Goal: Information Seeking & Learning: Learn about a topic

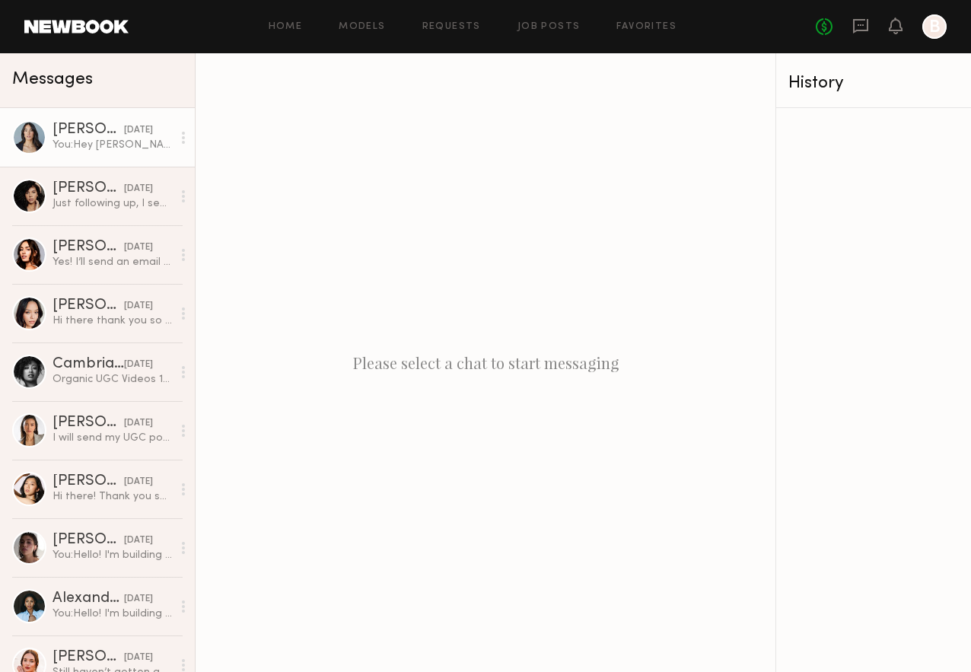
click at [89, 143] on div "You: Hey [PERSON_NAME], I just sent you an email. I don't think I ever received…" at bounding box center [112, 145] width 119 height 14
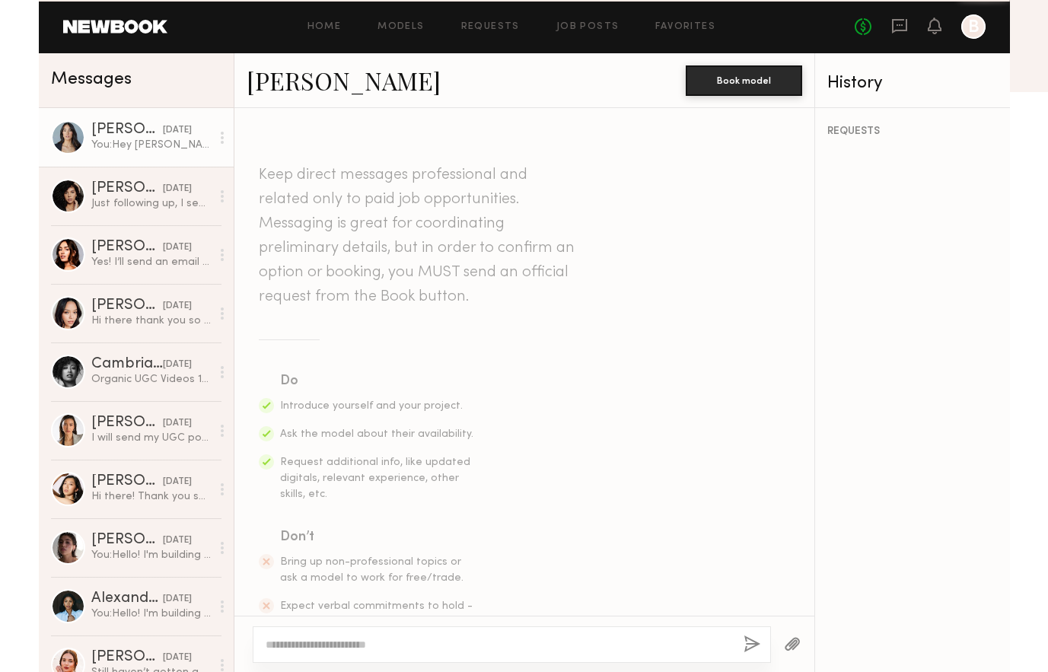
scroll to position [1970, 0]
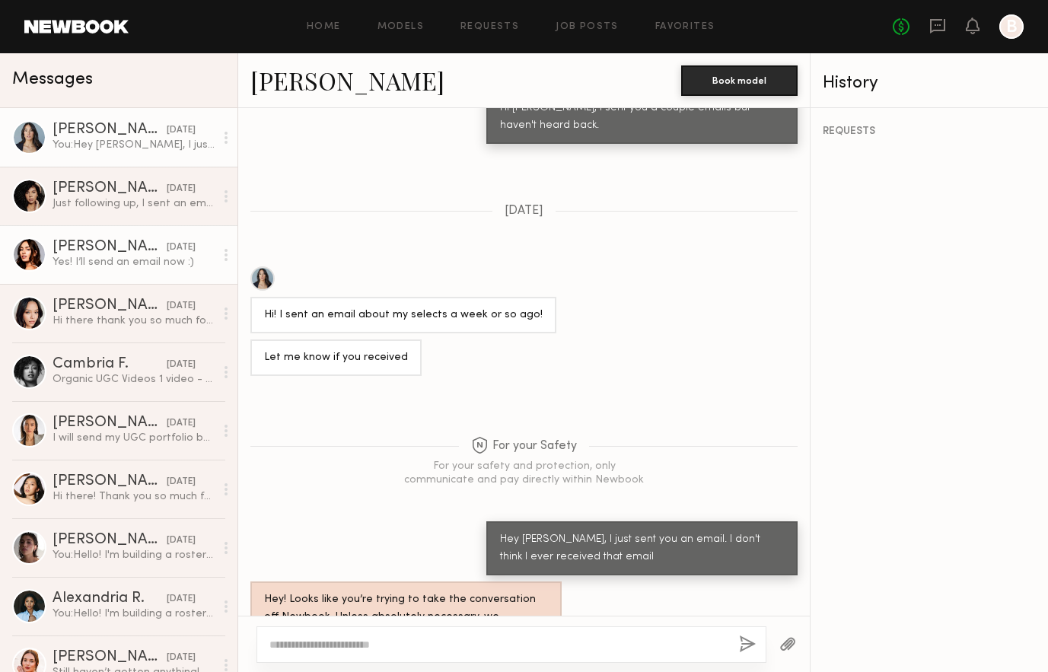
click at [115, 266] on div "Yes! I’ll send an email now :)" at bounding box center [134, 262] width 162 height 14
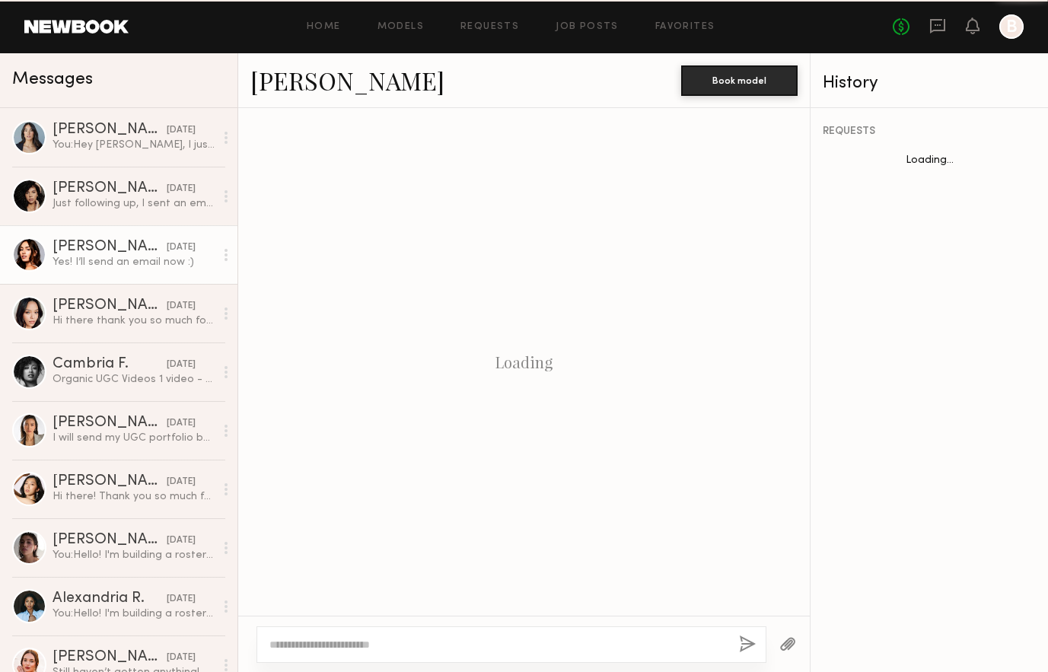
scroll to position [1036, 0]
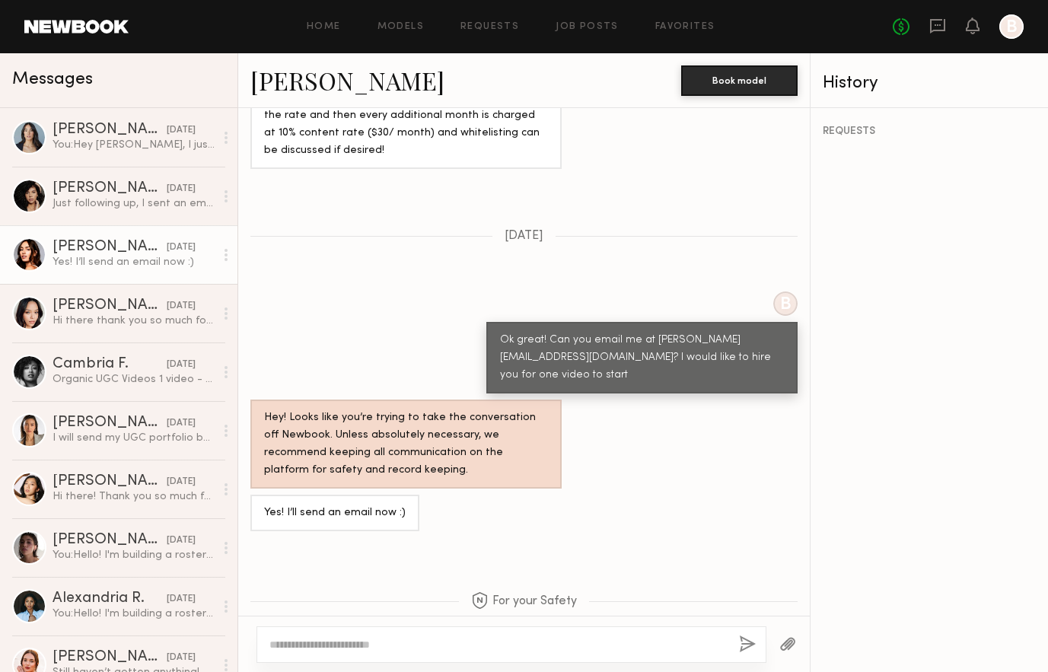
click at [304, 84] on link "[PERSON_NAME]" at bounding box center [347, 80] width 194 height 33
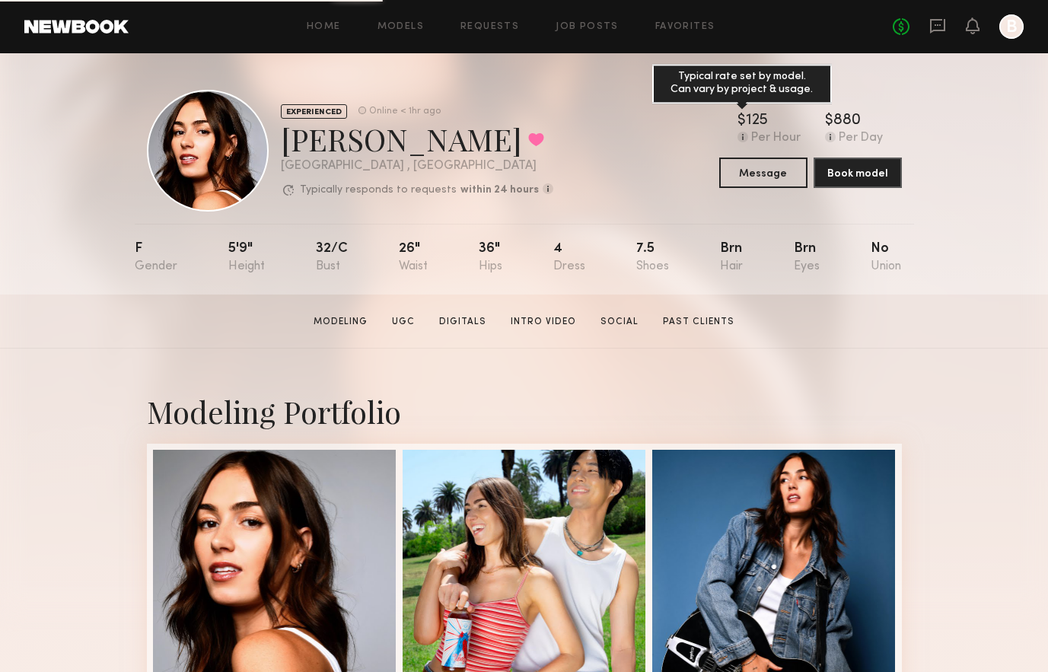
click at [757, 119] on div "125" at bounding box center [757, 120] width 22 height 15
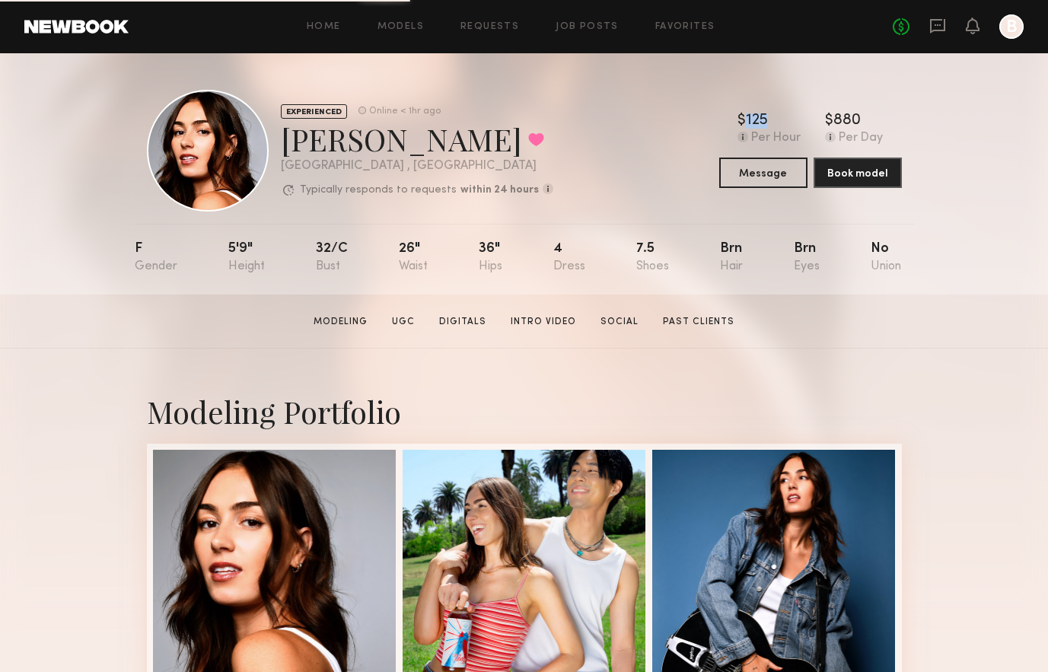
copy div "125"
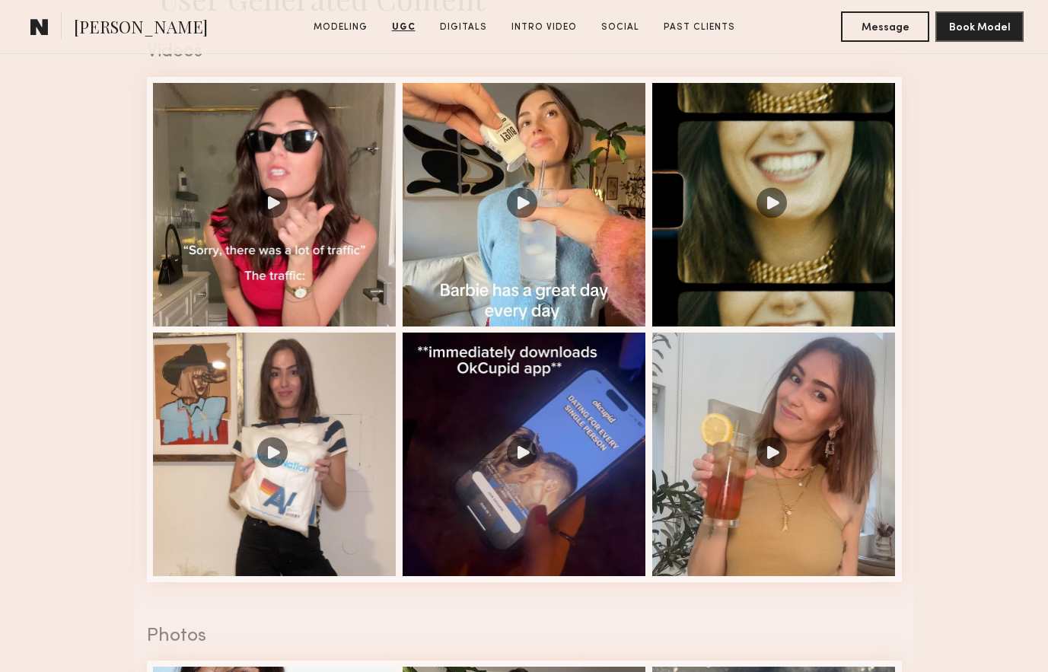
scroll to position [1561, 0]
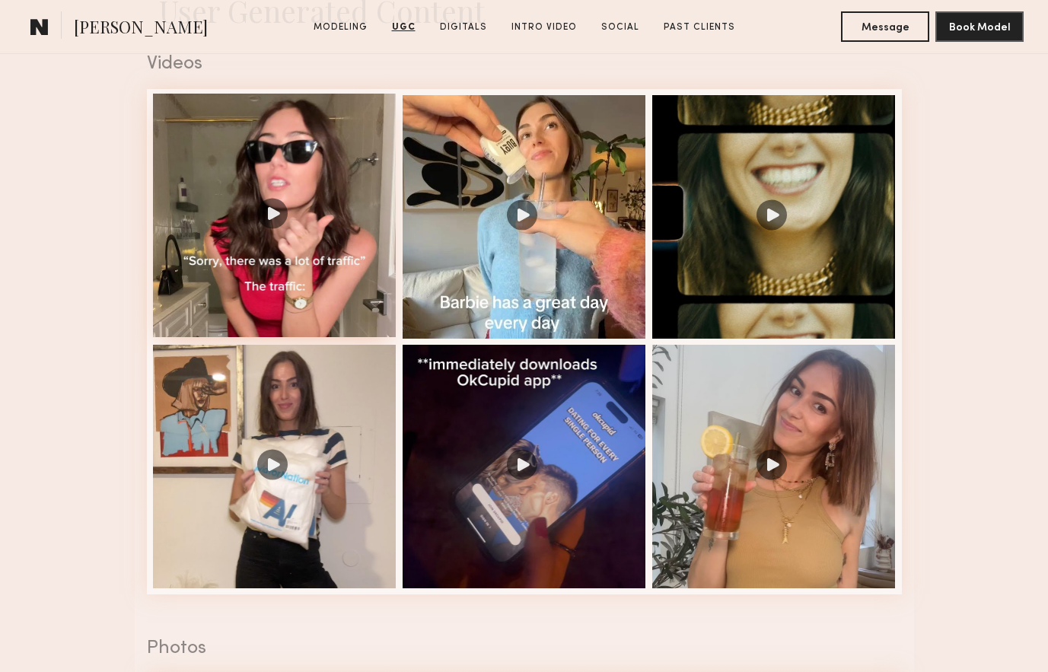
click at [286, 238] on div at bounding box center [275, 216] width 244 height 244
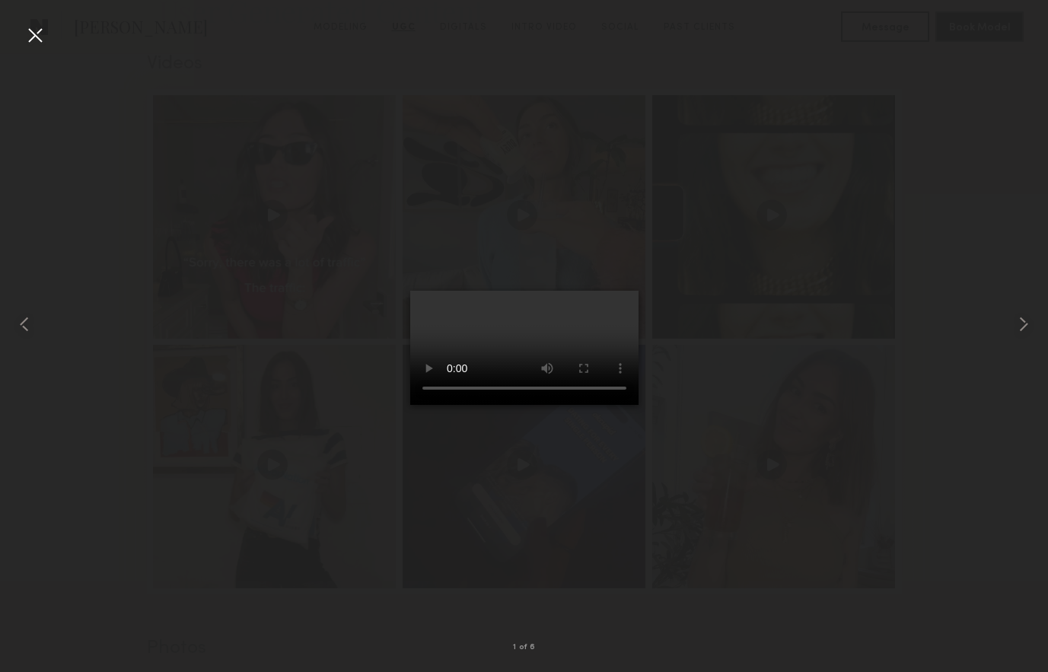
click at [963, 245] on div at bounding box center [524, 323] width 1048 height 599
click at [47, 43] on div at bounding box center [524, 323] width 1048 height 599
click at [39, 38] on div at bounding box center [35, 35] width 24 height 24
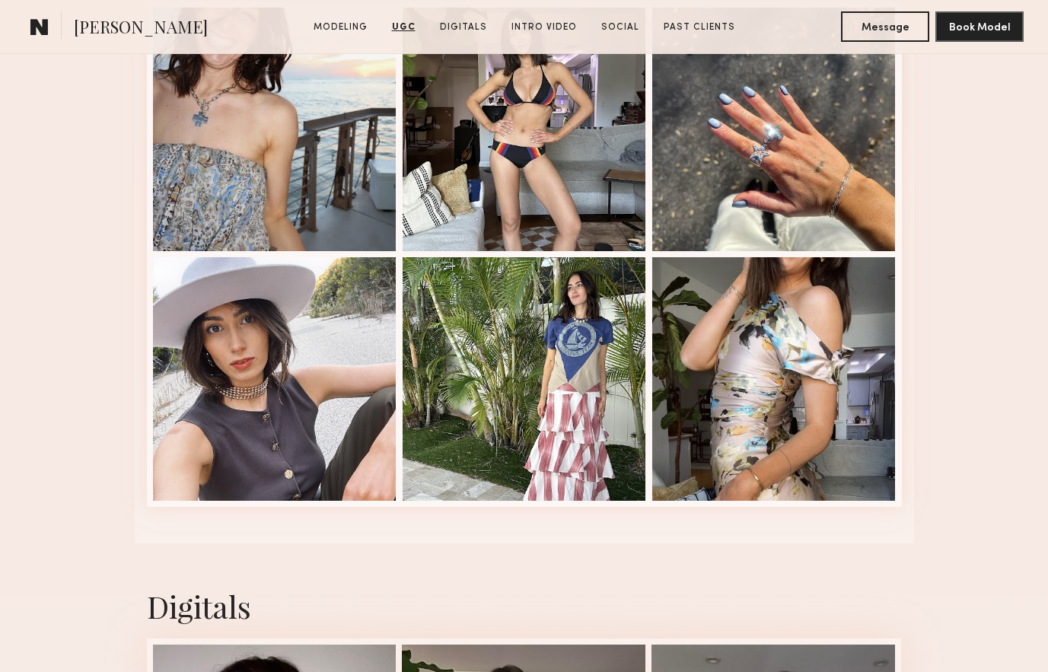
scroll to position [2263, 0]
